Goal: Task Accomplishment & Management: Complete application form

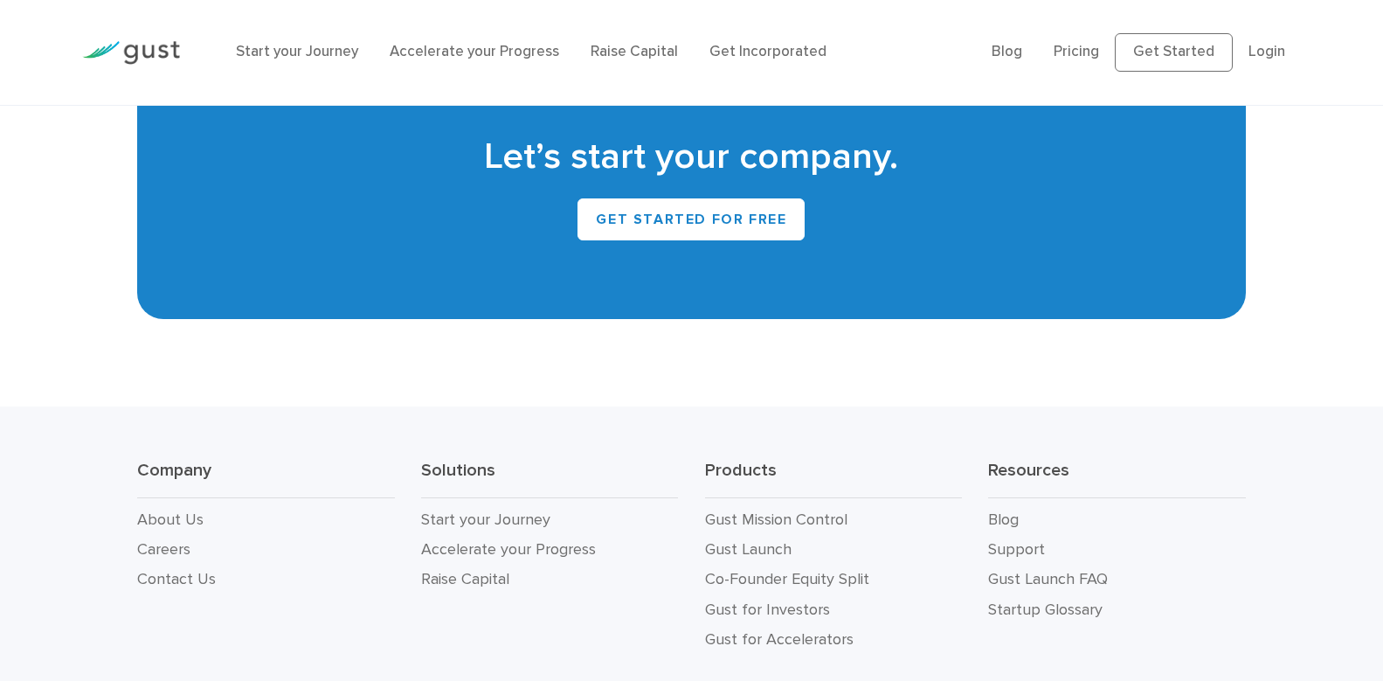
scroll to position [7915, 0]
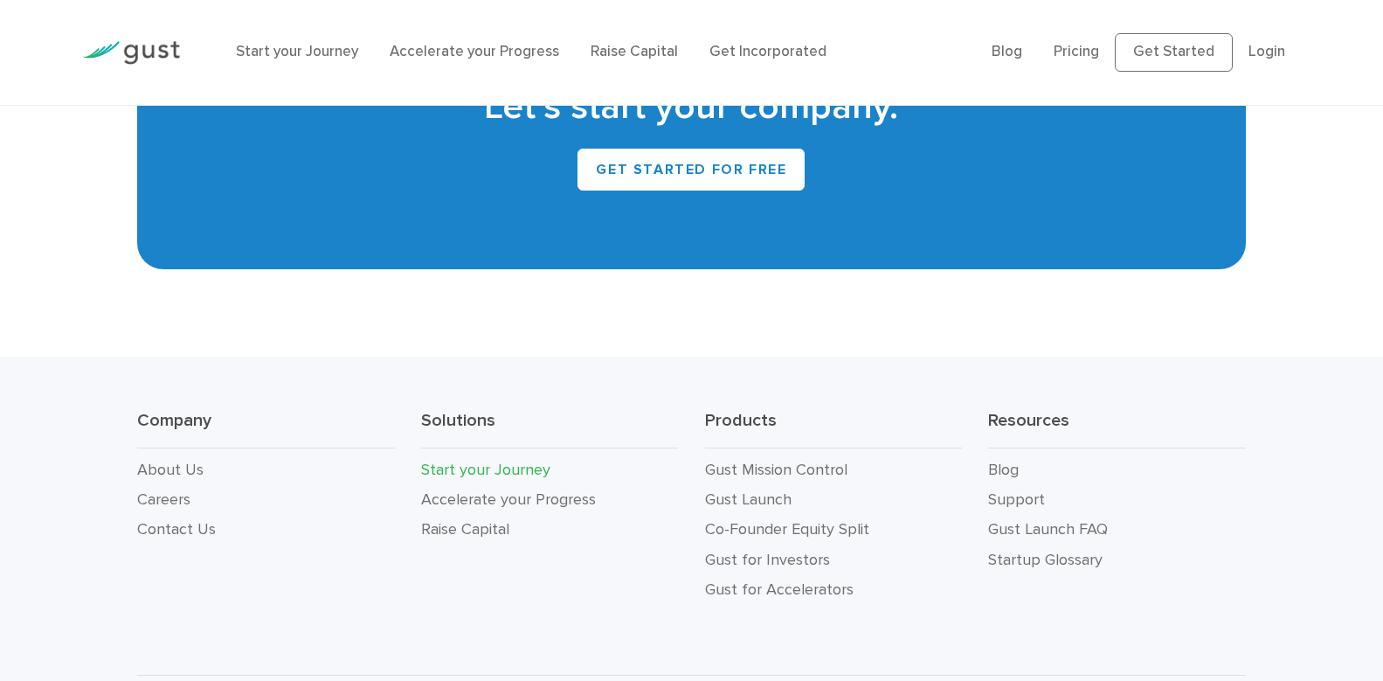
click at [465, 461] on link "Start your Journey" at bounding box center [485, 470] width 129 height 18
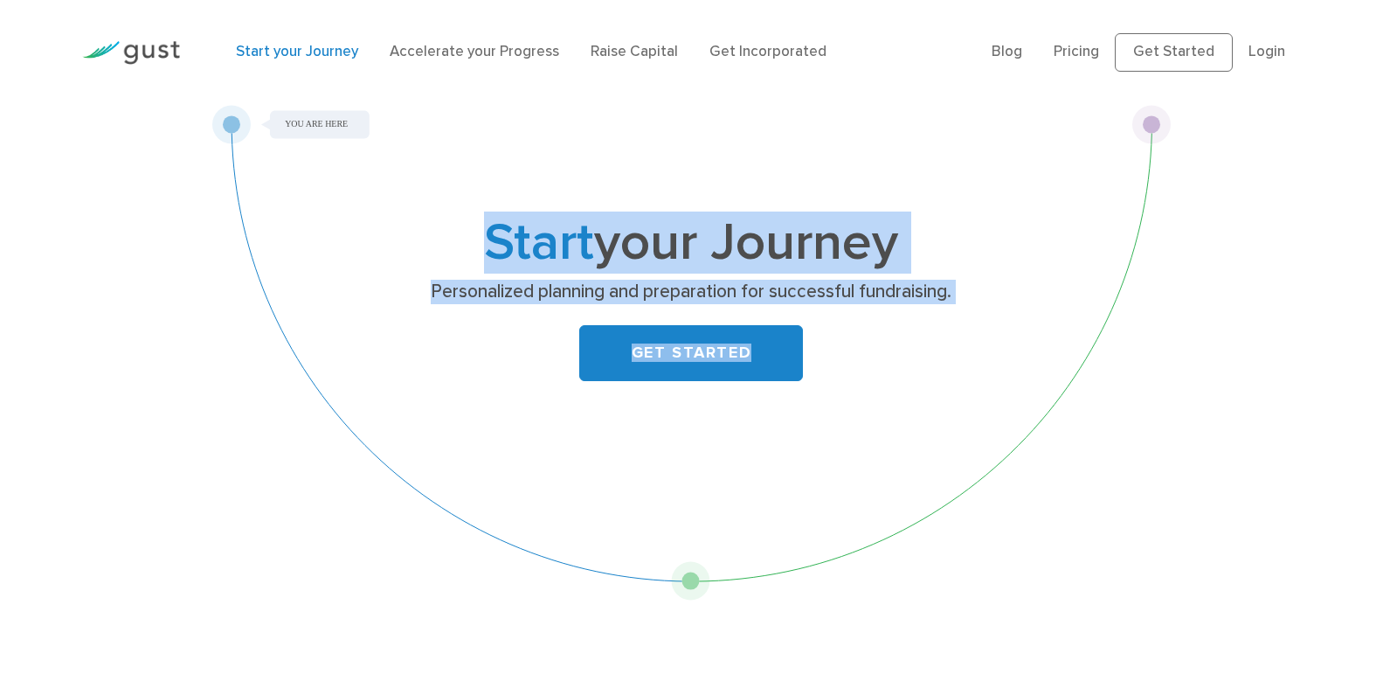
drag, startPoint x: 233, startPoint y: 126, endPoint x: 692, endPoint y: 579, distance: 645.2
click at [692, 579] on div "Start your Journey Personalized planning and preparation for successful fundrai…" at bounding box center [691, 353] width 960 height 496
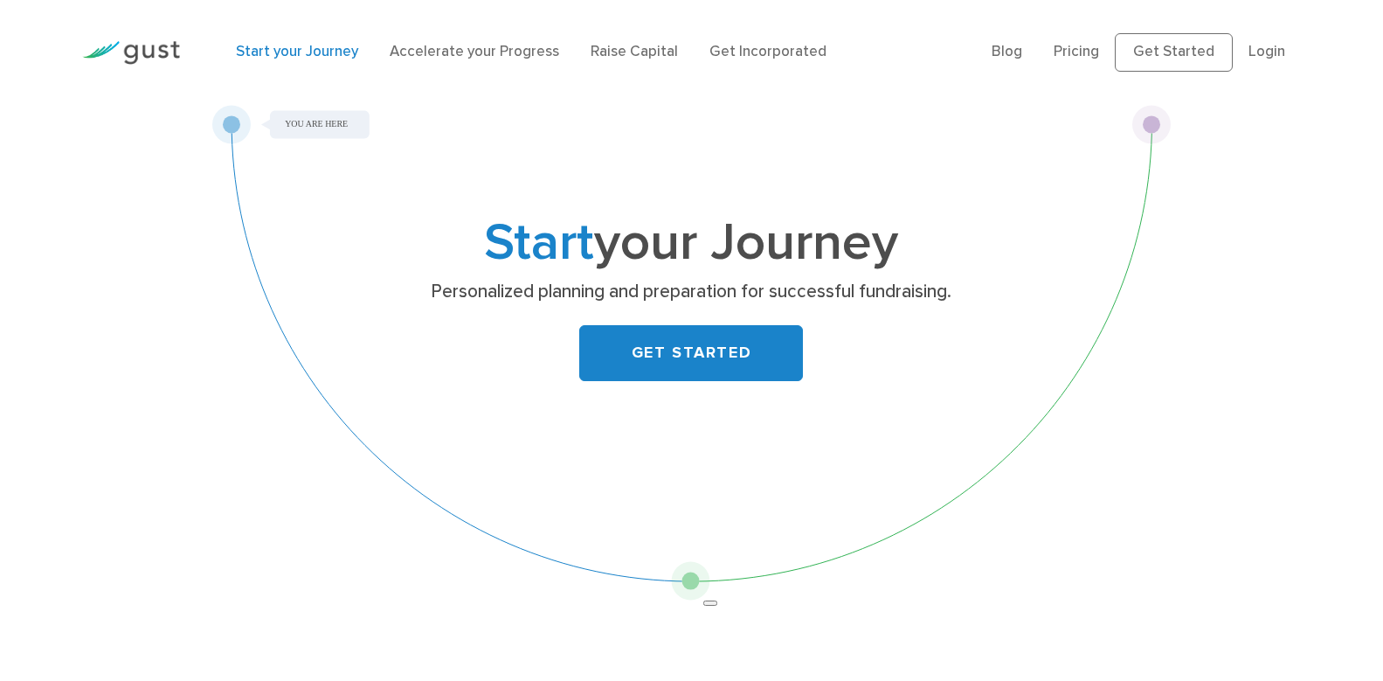
click at [869, 453] on div "Start your Journey Personalized planning and preparation for successful fundrai…" at bounding box center [691, 353] width 960 height 496
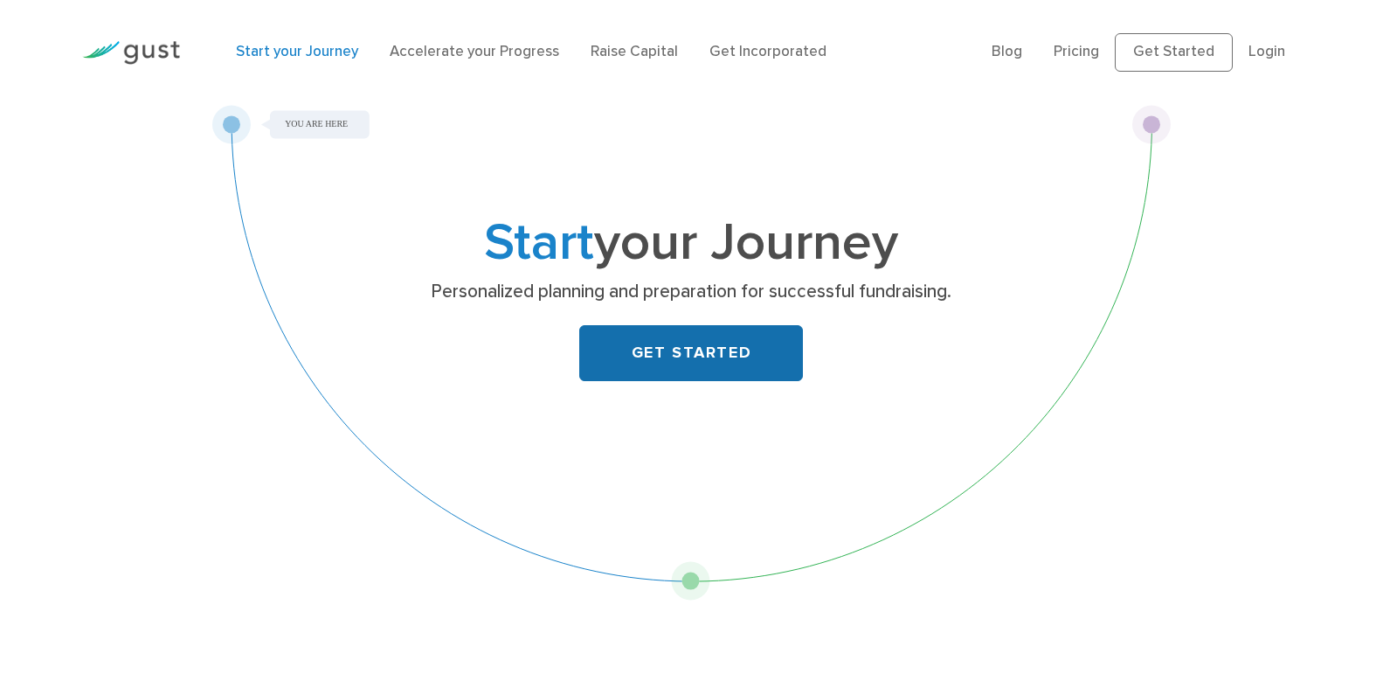
click at [710, 350] on link "GET STARTED" at bounding box center [691, 353] width 224 height 56
